Goal: Check status: Check status

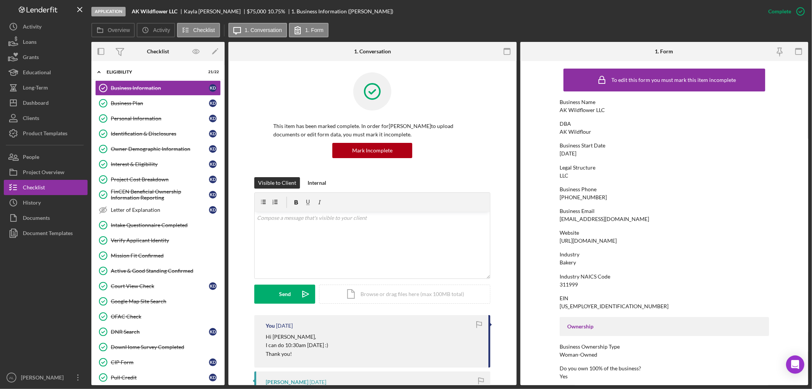
scroll to position [169, 0]
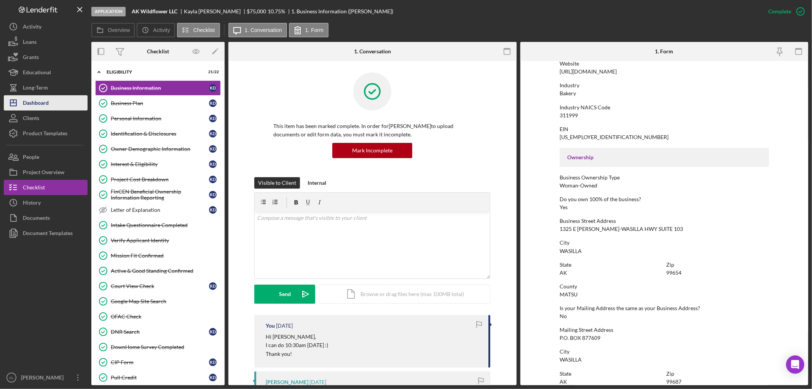
click at [72, 109] on button "Icon/Dashboard Dashboard" at bounding box center [46, 102] width 84 height 15
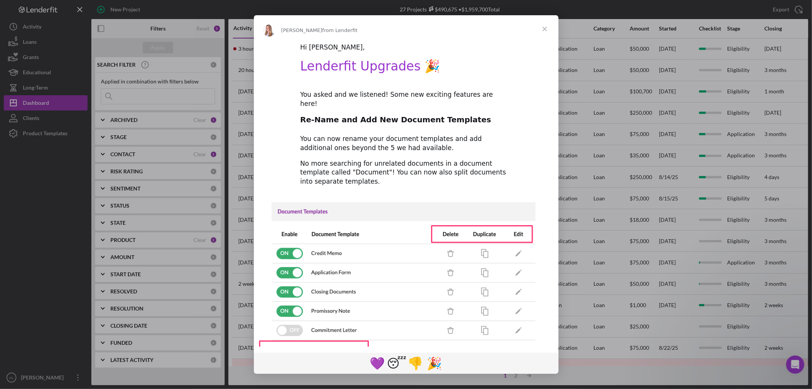
click at [546, 27] on span "Close" at bounding box center [544, 28] width 27 height 27
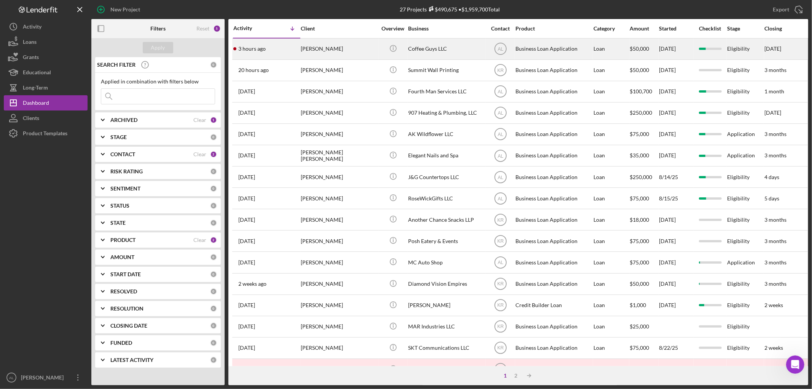
click at [318, 45] on div "[PERSON_NAME]" at bounding box center [339, 49] width 76 height 20
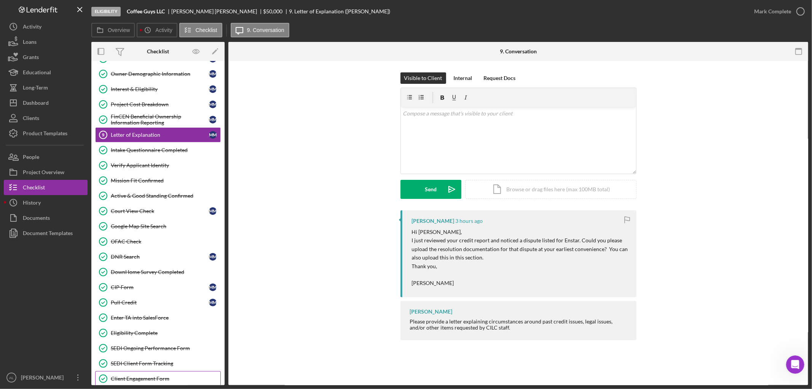
scroll to position [188, 0]
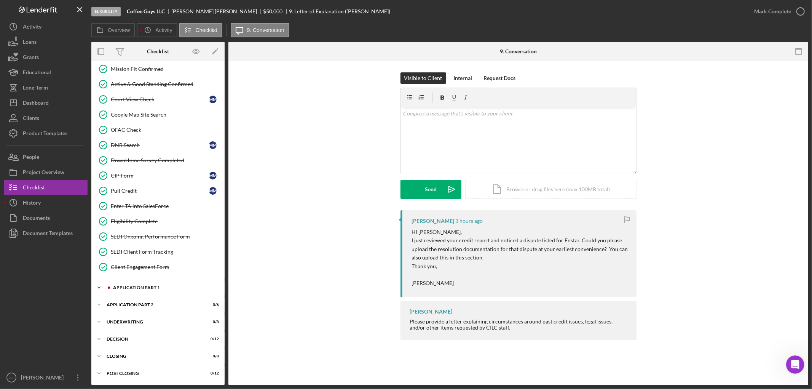
click at [124, 289] on div "Icon/Expander Application Part 1 1 / 11" at bounding box center [157, 287] width 133 height 15
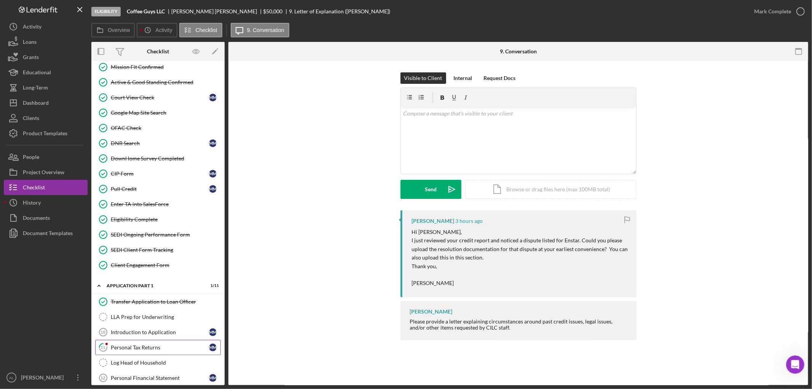
click at [136, 350] on div "Personal Tax Returns" at bounding box center [160, 347] width 98 height 6
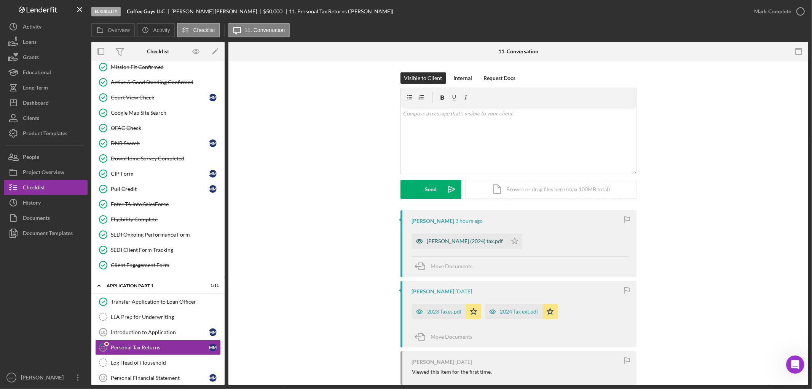
click at [453, 241] on div "[PERSON_NAME] (2024) tax.pdf" at bounding box center [465, 241] width 76 height 6
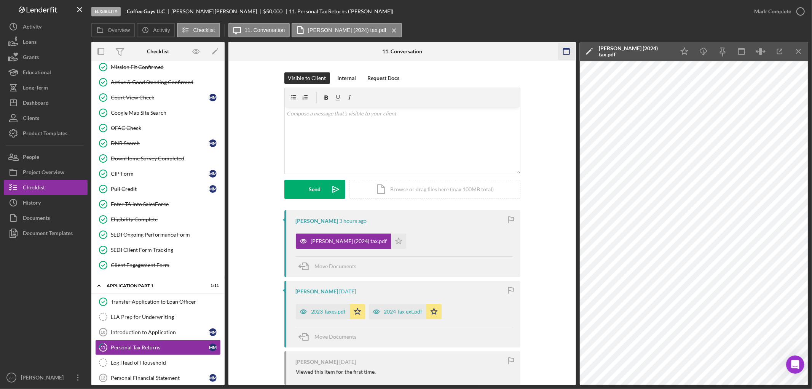
click at [793, 49] on icon "Icon/Menu Close" at bounding box center [798, 51] width 17 height 17
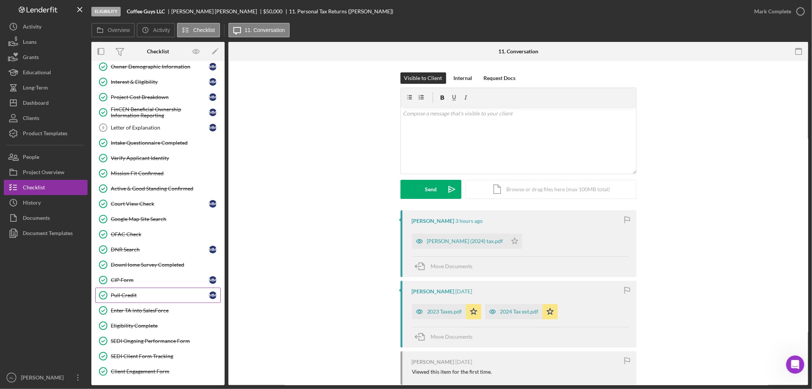
scroll to position [62, 0]
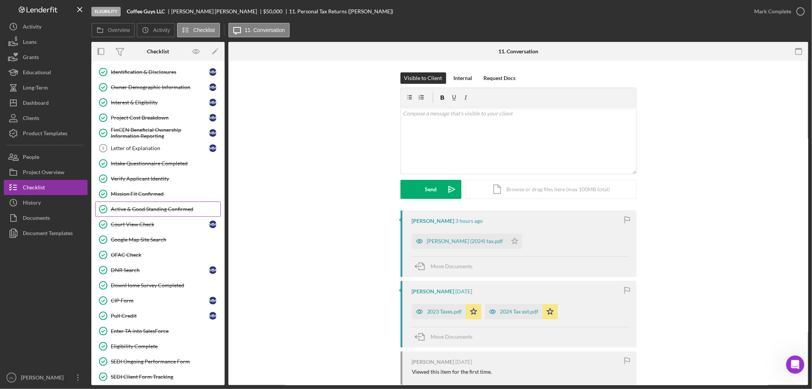
click at [142, 204] on link "Active & Good Standing Confirmed Active & Good Standing Confirmed" at bounding box center [158, 208] width 126 height 15
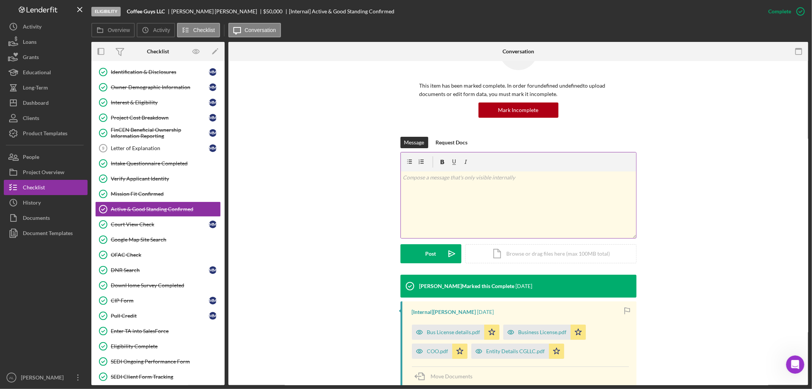
scroll to position [120, 0]
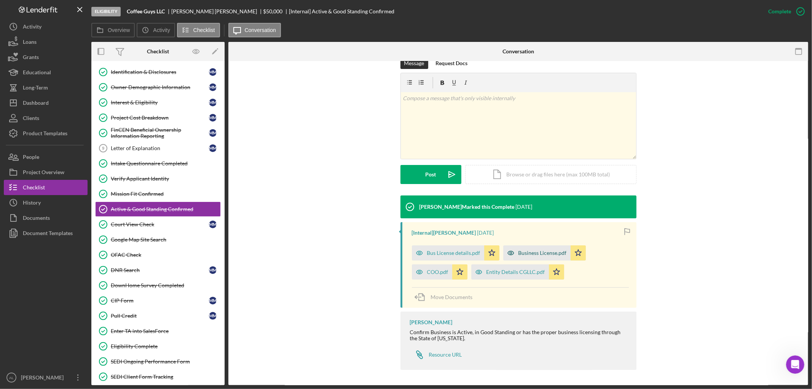
click at [524, 251] on div "Business License.pdf" at bounding box center [542, 253] width 48 height 6
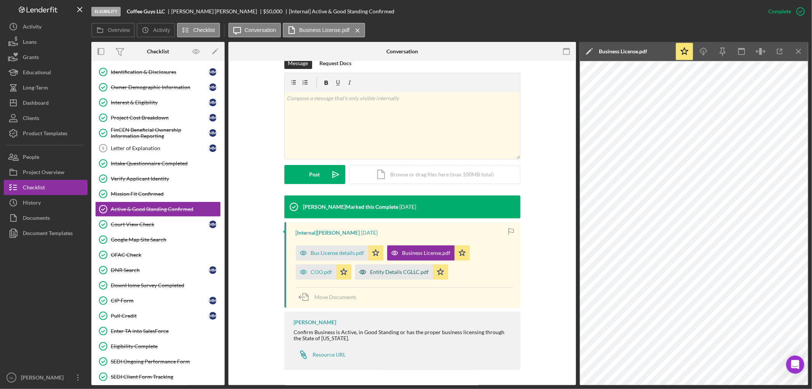
click at [389, 269] on div "Entity Details CGLLC.pdf" at bounding box center [399, 272] width 59 height 6
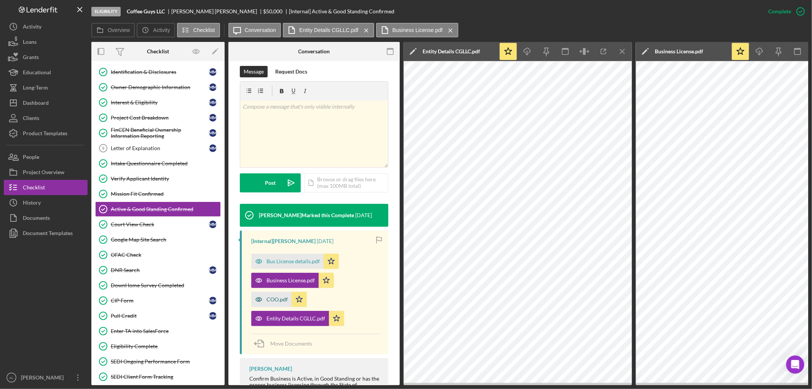
click at [273, 296] on div "COO.pdf" at bounding box center [276, 299] width 21 height 6
click at [276, 256] on div "Bus License details.pdf" at bounding box center [287, 260] width 72 height 15
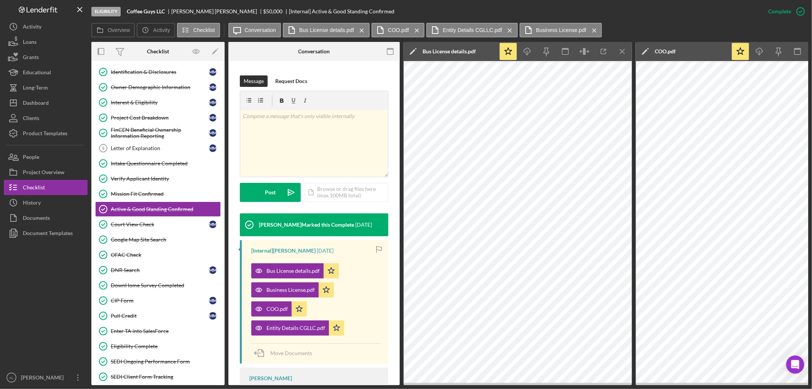
scroll to position [169, 0]
